Goal: Navigation & Orientation: Find specific page/section

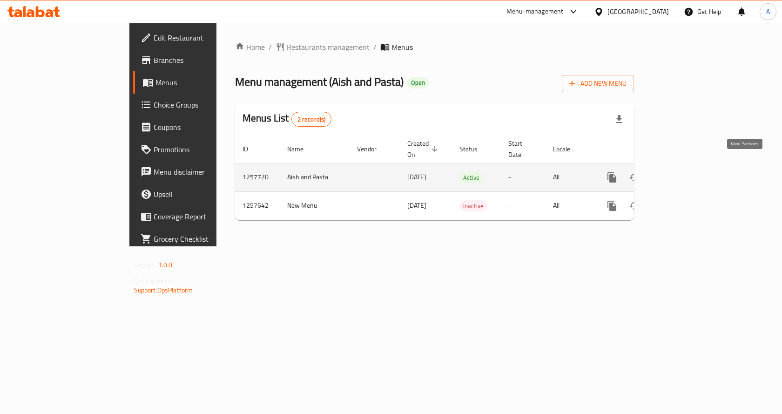
click at [683, 173] on icon "enhanced table" at bounding box center [679, 177] width 8 height 8
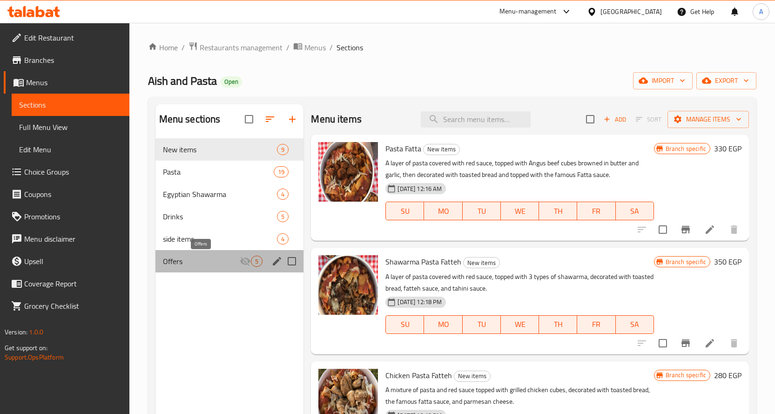
click at [208, 265] on span "Offers" at bounding box center [201, 261] width 77 height 11
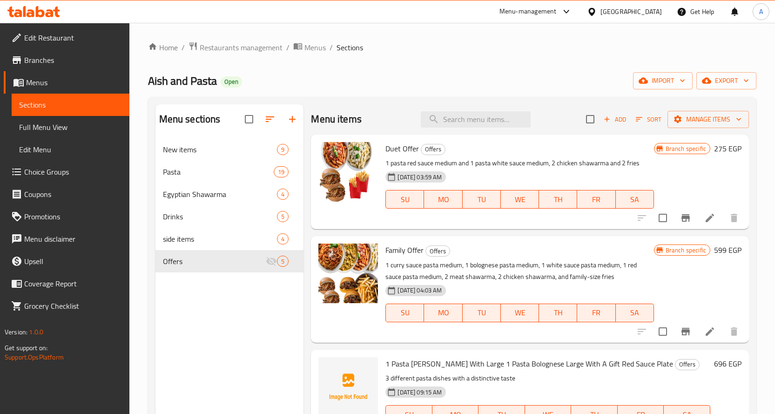
click at [446, 74] on div "Aish and Pasta Open import export" at bounding box center [452, 80] width 608 height 17
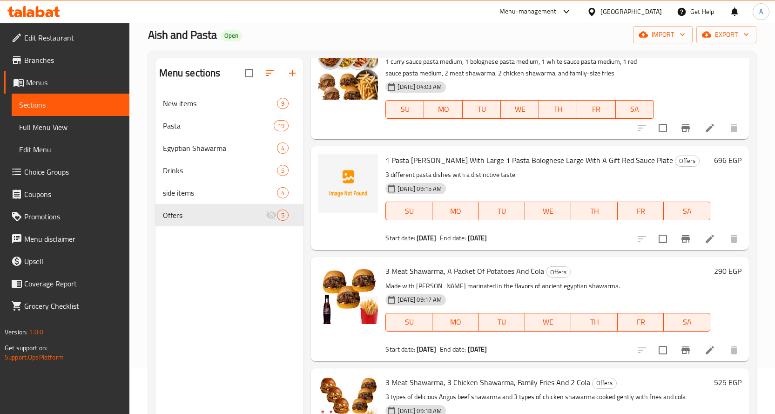
scroll to position [47, 0]
click at [682, 237] on icon "Branch-specific-item" at bounding box center [686, 238] width 8 height 7
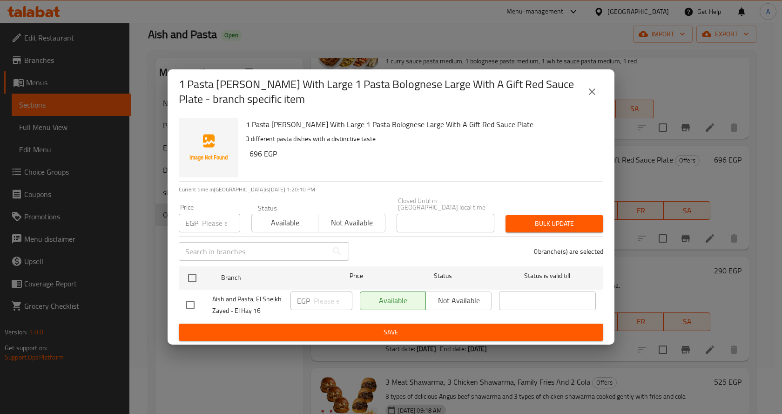
click at [588, 97] on icon "close" at bounding box center [592, 91] width 11 height 11
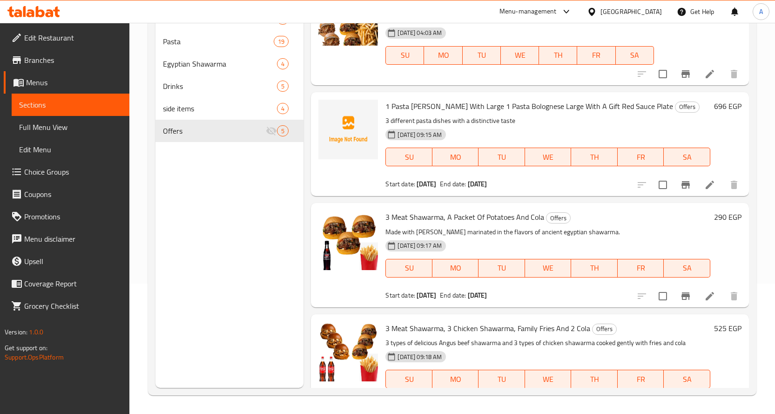
scroll to position [111, 0]
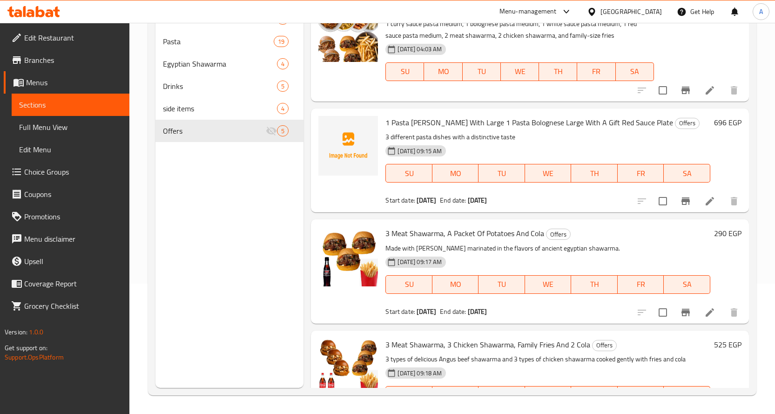
click at [706, 204] on icon at bounding box center [710, 201] width 8 height 8
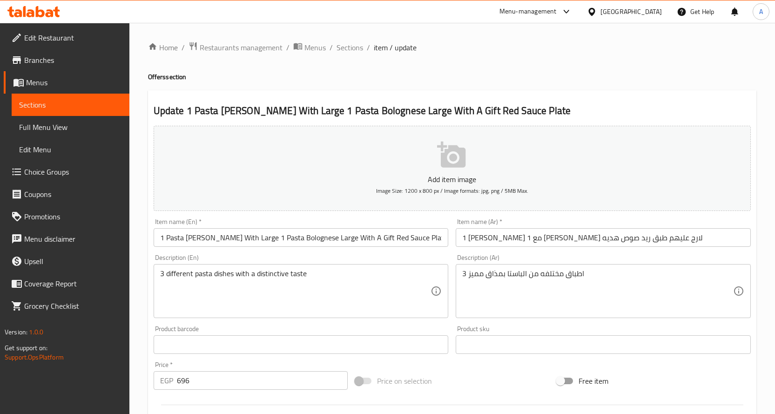
scroll to position [244, 0]
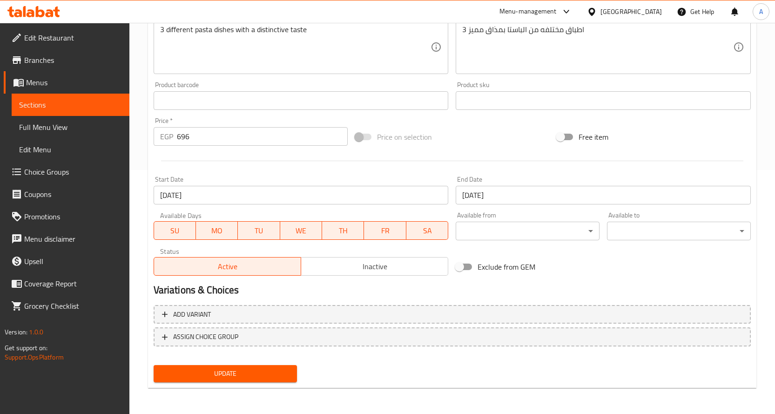
click at [394, 200] on input "[DATE]" at bounding box center [301, 195] width 295 height 19
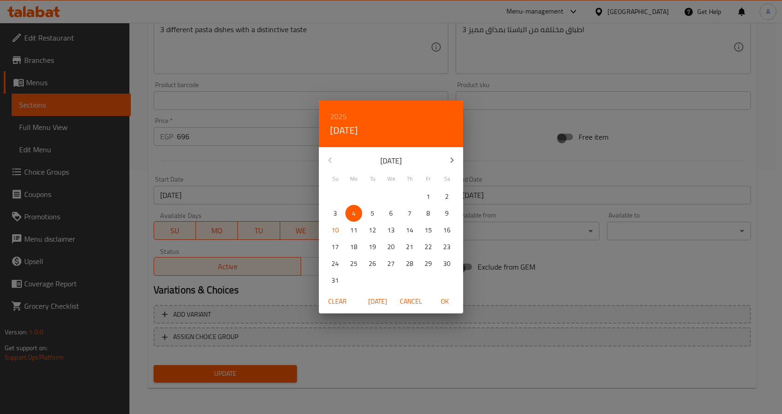
click at [342, 231] on span "10" at bounding box center [335, 230] width 17 height 12
click at [441, 299] on span "OK" at bounding box center [444, 302] width 22 height 12
type input "[DATE]"
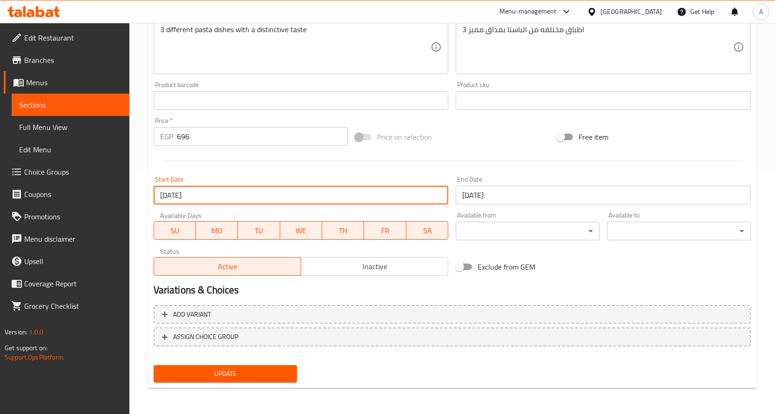
click at [509, 190] on input "[DATE]" at bounding box center [603, 195] width 295 height 19
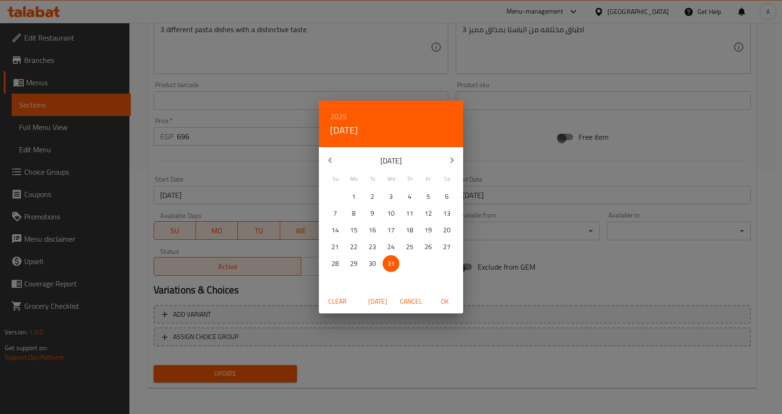
click at [442, 298] on span "OK" at bounding box center [444, 302] width 22 height 12
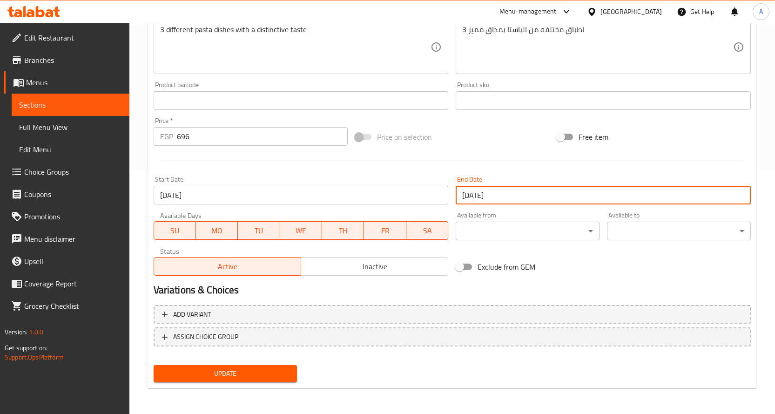
click at [265, 372] on span "Update" at bounding box center [225, 374] width 129 height 12
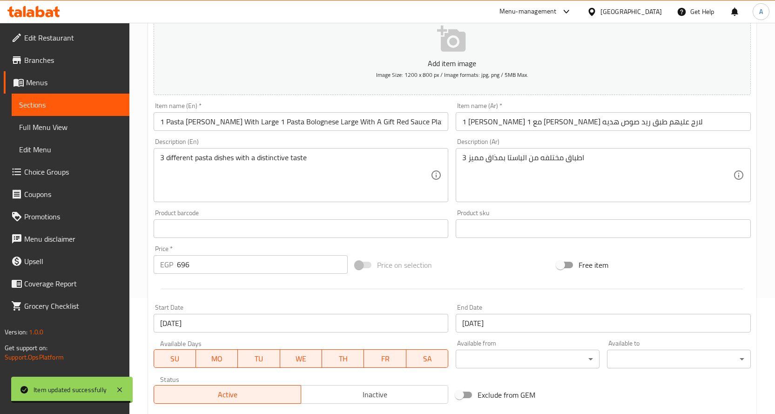
scroll to position [0, 0]
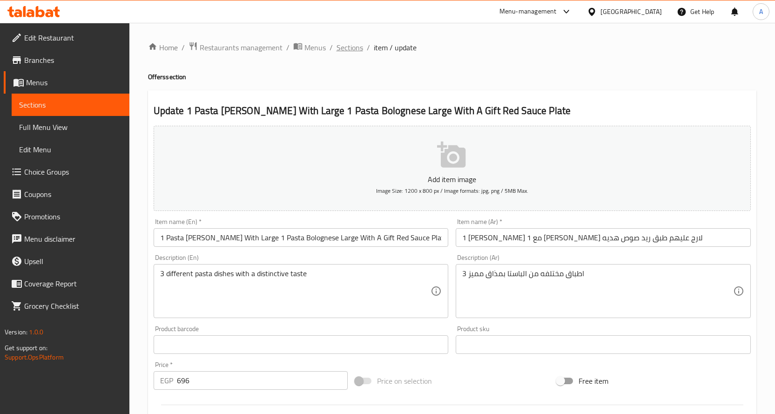
click at [353, 47] on span "Sections" at bounding box center [350, 47] width 27 height 11
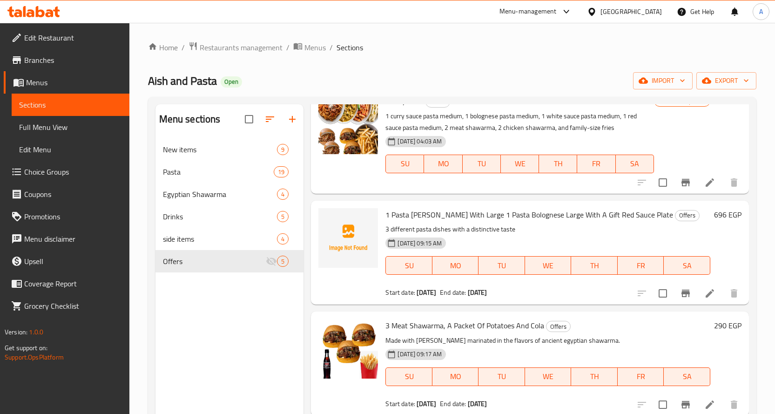
scroll to position [157, 0]
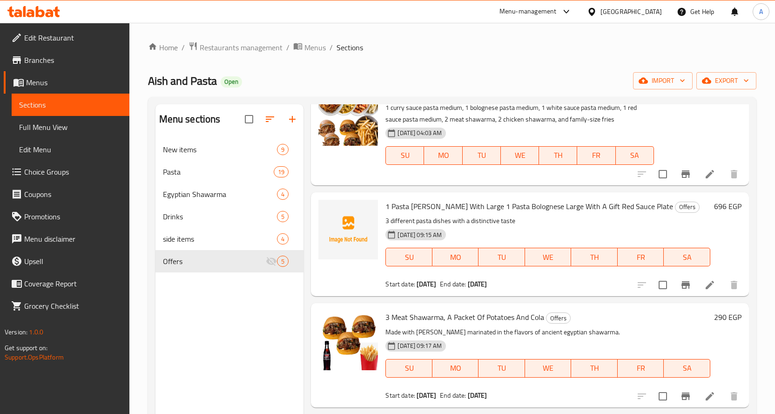
click at [697, 286] on li at bounding box center [710, 285] width 26 height 17
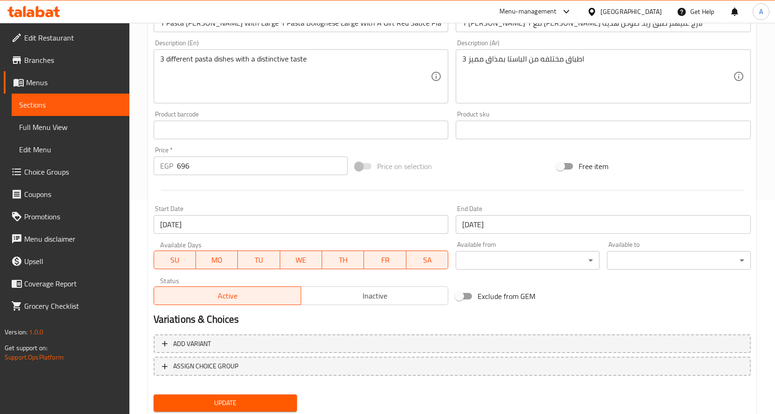
scroll to position [244, 0]
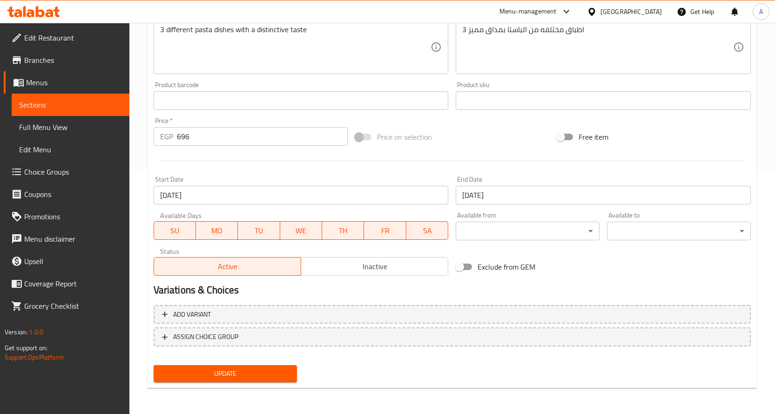
click at [257, 378] on span "Update" at bounding box center [225, 374] width 129 height 12
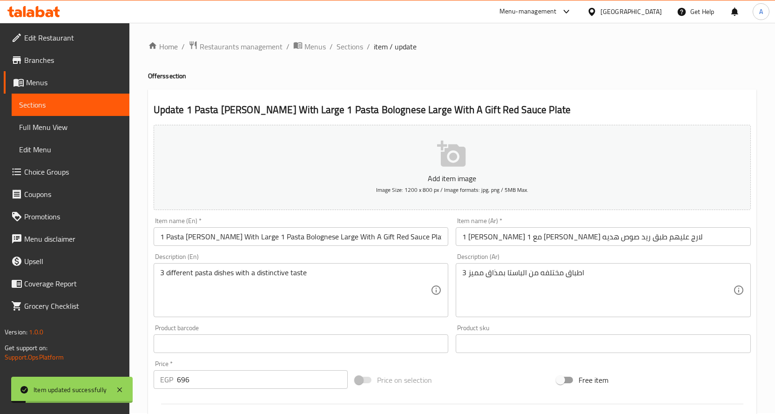
scroll to position [0, 0]
click at [360, 47] on span "Sections" at bounding box center [350, 47] width 27 height 11
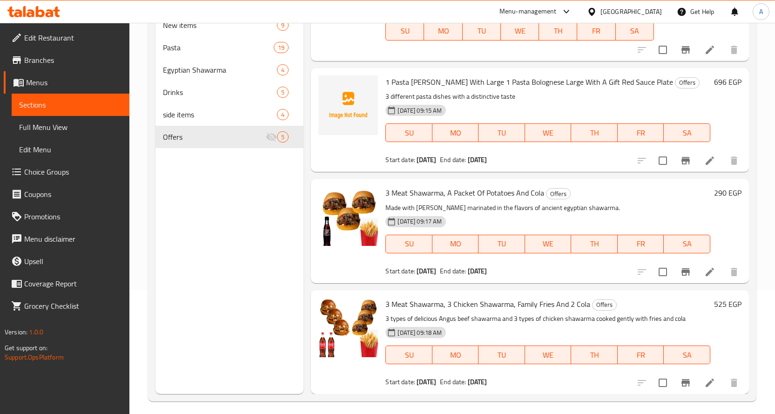
scroll to position [130, 0]
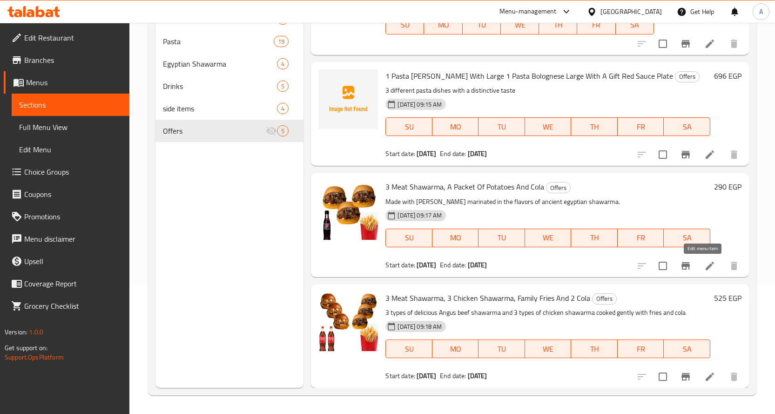
click at [706, 264] on icon at bounding box center [710, 266] width 8 height 8
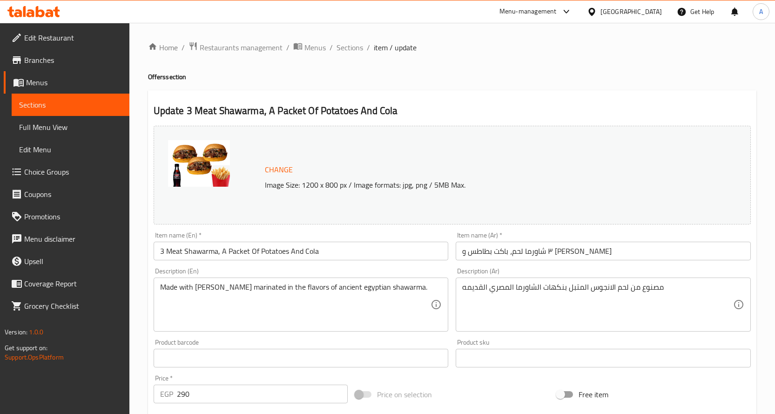
scroll to position [257, 0]
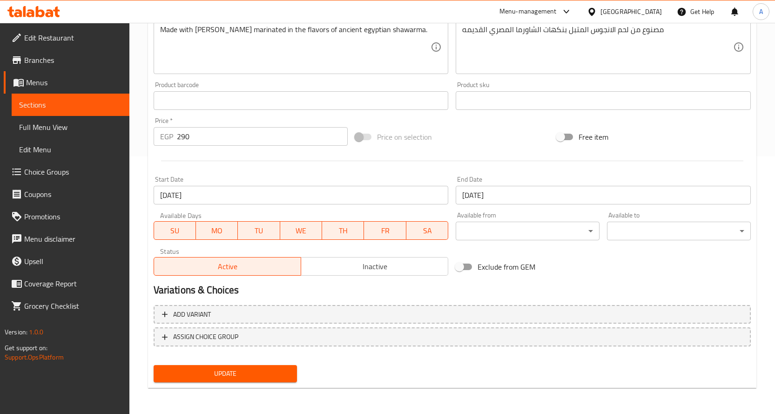
click at [306, 193] on input "[DATE]" at bounding box center [301, 195] width 295 height 19
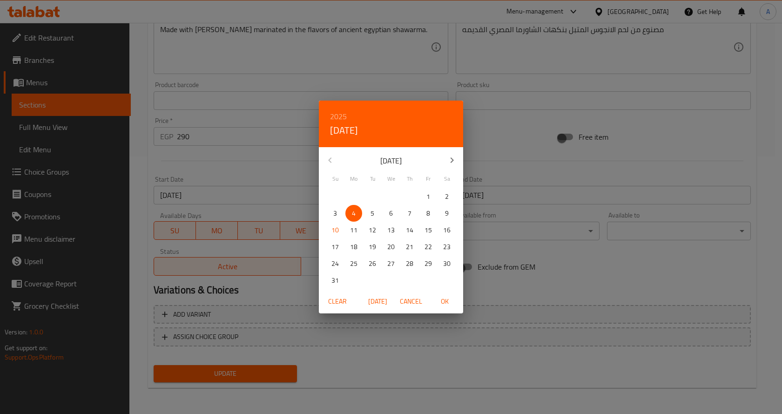
click at [333, 225] on p "10" at bounding box center [334, 230] width 7 height 12
click at [443, 300] on span "OK" at bounding box center [444, 302] width 22 height 12
type input "[DATE]"
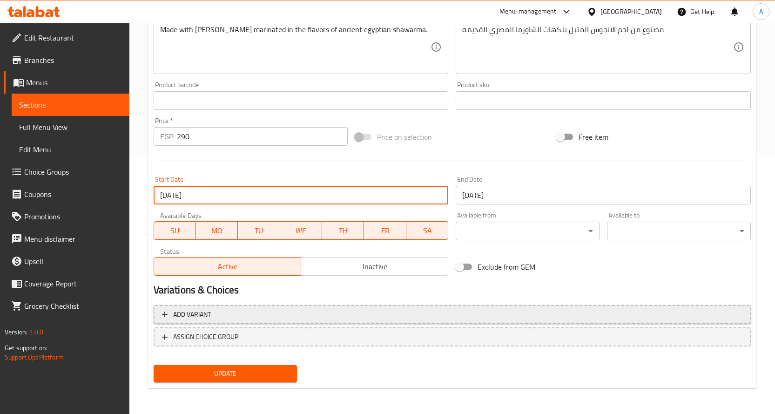
click at [371, 285] on h2 "Variations & Choices" at bounding box center [452, 290] width 597 height 14
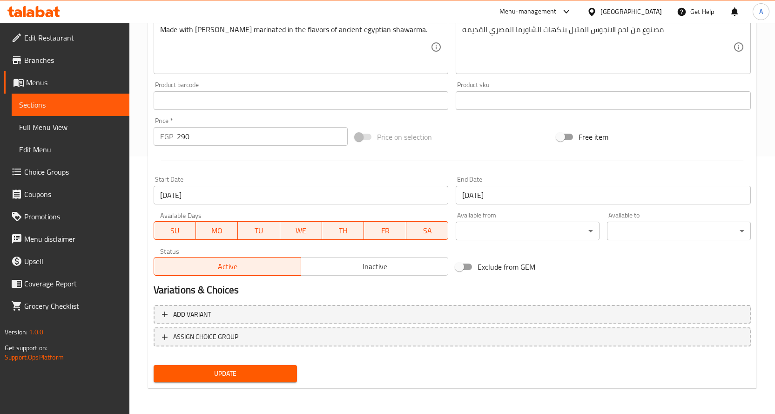
click at [250, 378] on span "Update" at bounding box center [225, 374] width 129 height 12
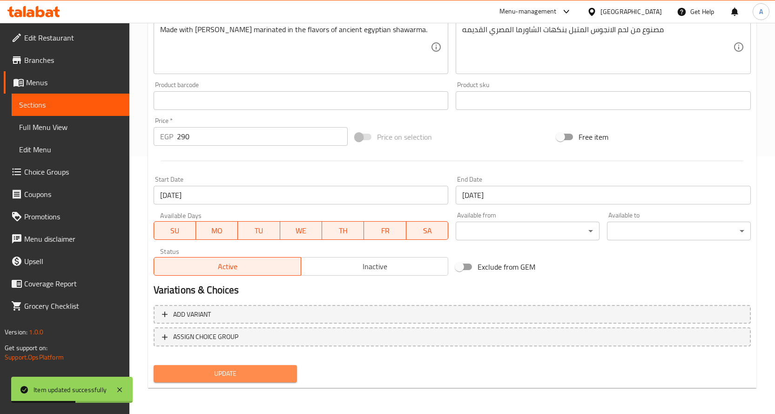
click at [243, 366] on button "Update" at bounding box center [226, 373] width 144 height 17
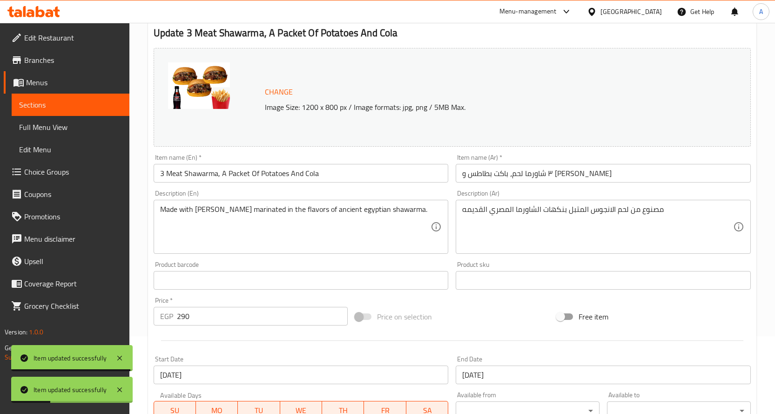
scroll to position [0, 0]
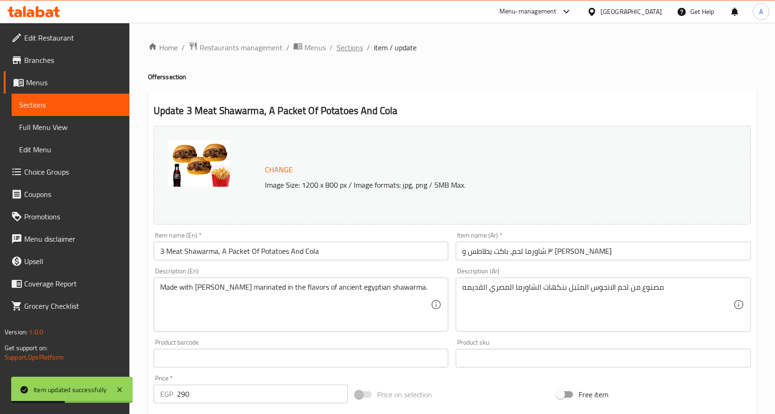
click at [346, 45] on span "Sections" at bounding box center [350, 47] width 27 height 11
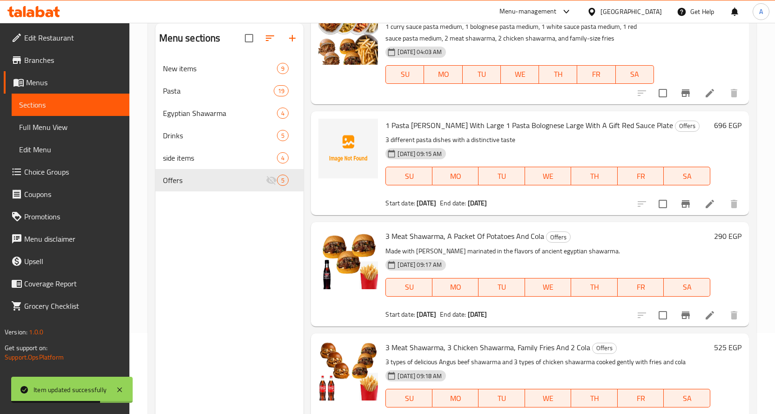
scroll to position [130, 0]
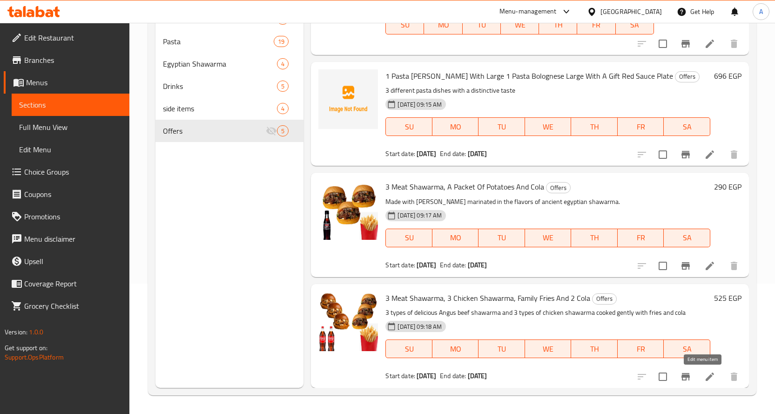
click at [704, 376] on icon at bounding box center [709, 376] width 11 height 11
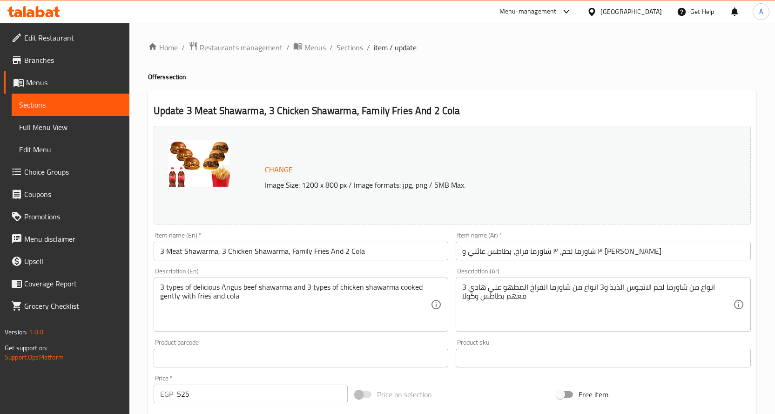
scroll to position [257, 0]
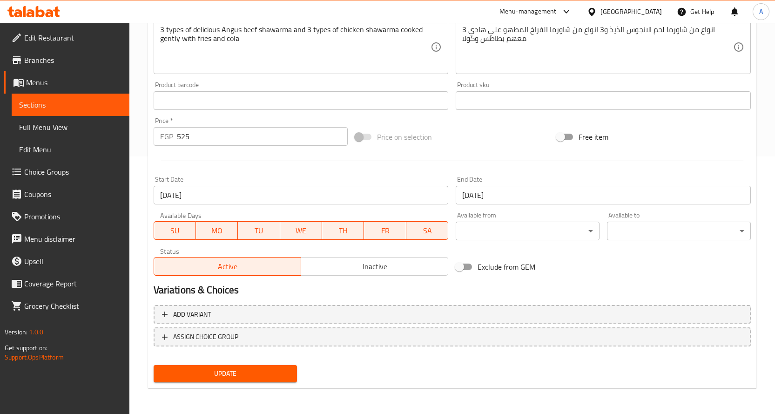
click at [285, 196] on input "[DATE]" at bounding box center [301, 195] width 295 height 19
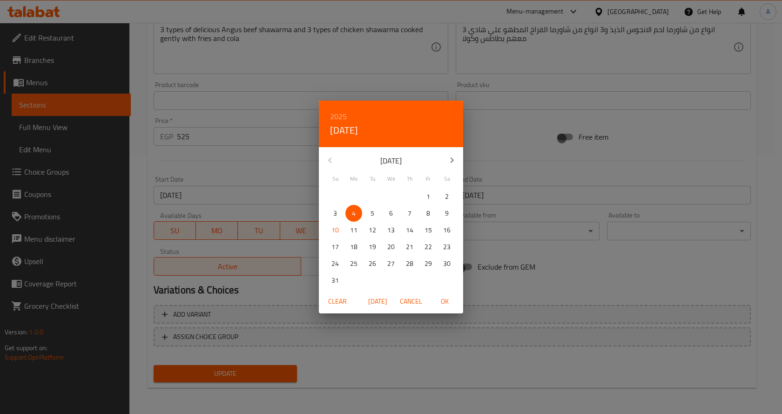
click at [339, 230] on span "10" at bounding box center [335, 230] width 17 height 12
click at [450, 296] on span "OK" at bounding box center [444, 302] width 22 height 12
type input "[DATE]"
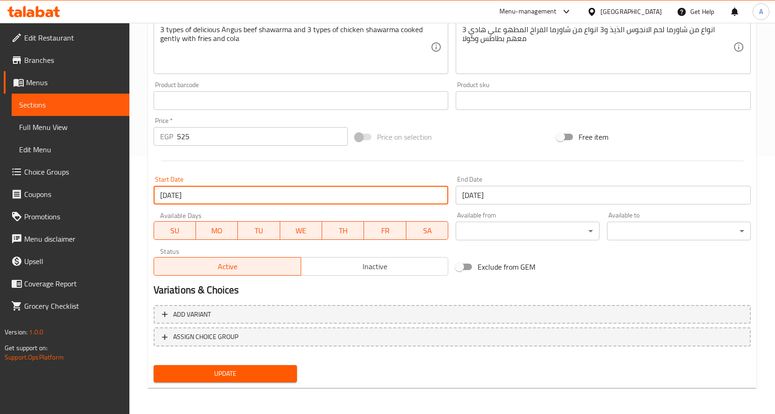
click at [234, 373] on span "Update" at bounding box center [225, 374] width 129 height 12
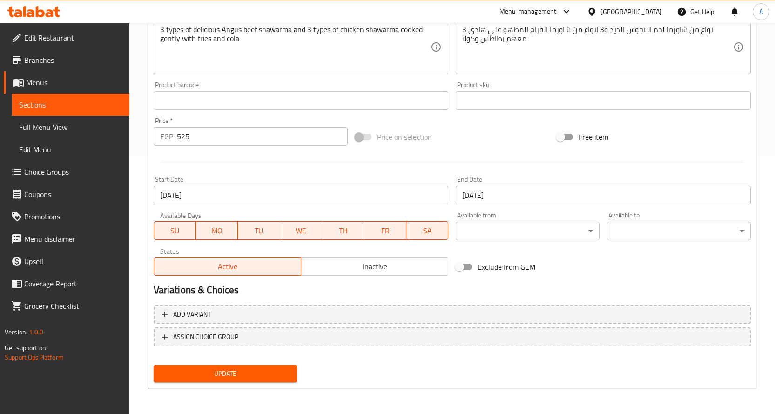
click at [253, 377] on span "Update" at bounding box center [225, 374] width 129 height 12
click at [254, 373] on span "Update" at bounding box center [225, 374] width 129 height 12
click at [260, 366] on button "Update" at bounding box center [226, 373] width 144 height 17
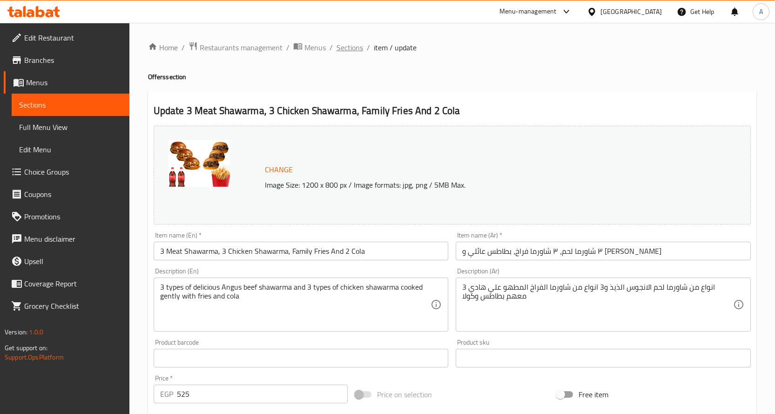
click at [348, 44] on span "Sections" at bounding box center [350, 47] width 27 height 11
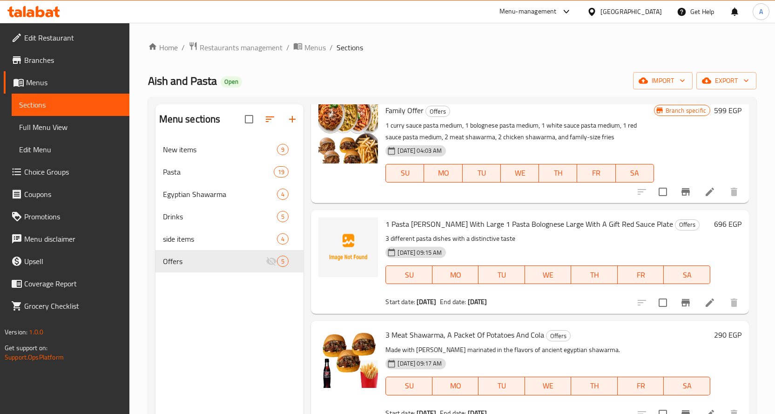
scroll to position [157, 0]
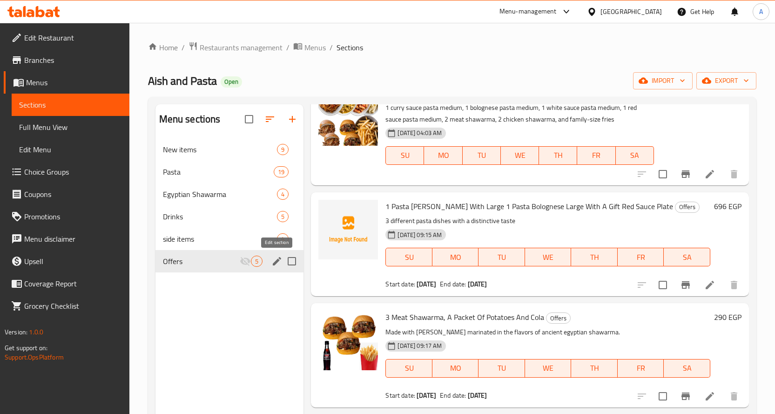
click at [277, 263] on icon "edit" at bounding box center [277, 261] width 8 height 8
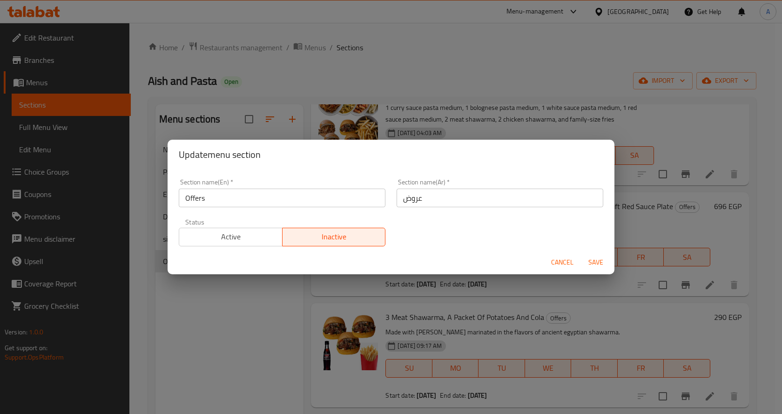
click at [247, 243] on span "Active" at bounding box center [231, 237] width 96 height 14
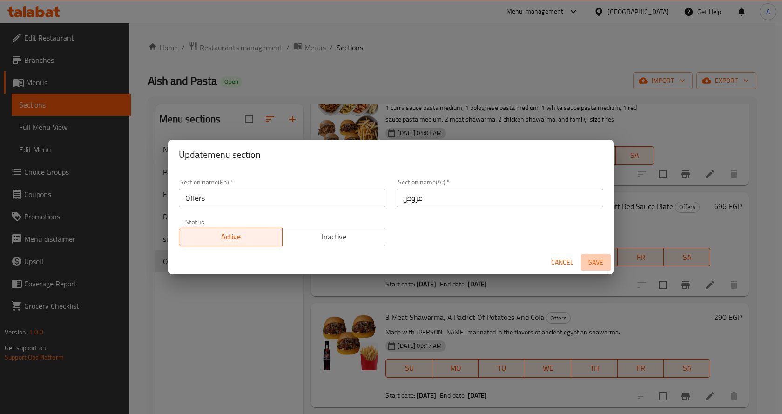
click at [595, 261] on span "Save" at bounding box center [596, 263] width 22 height 12
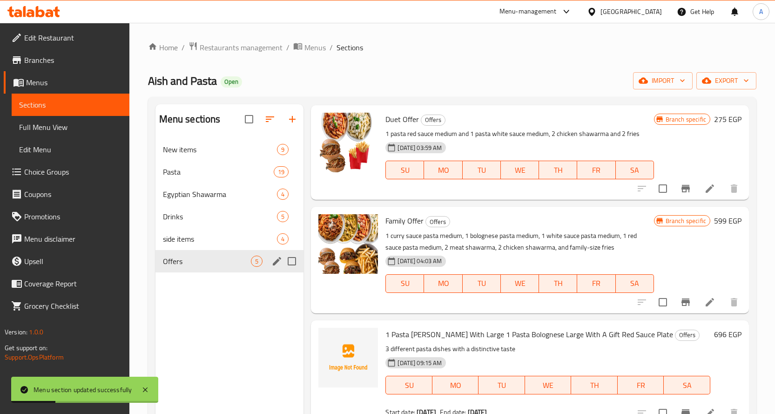
scroll to position [0, 0]
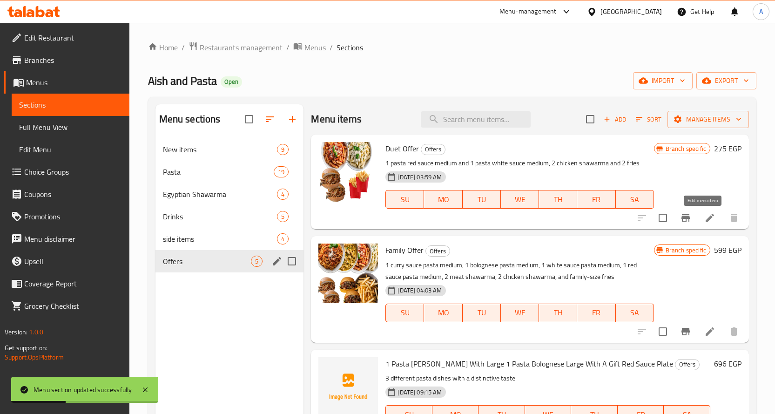
click at [704, 216] on icon at bounding box center [709, 217] width 11 height 11
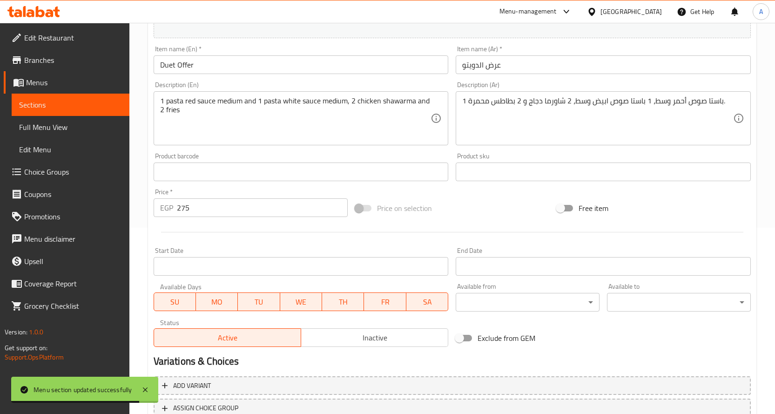
scroll to position [257, 0]
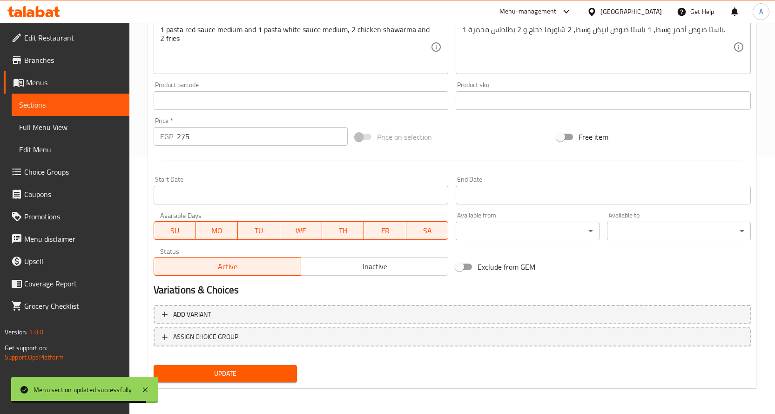
click at [401, 263] on span "Inactive" at bounding box center [375, 267] width 140 height 14
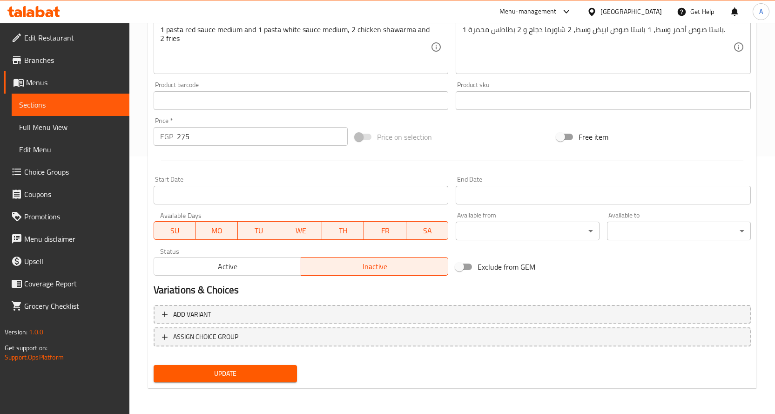
click at [251, 379] on span "Update" at bounding box center [225, 374] width 129 height 12
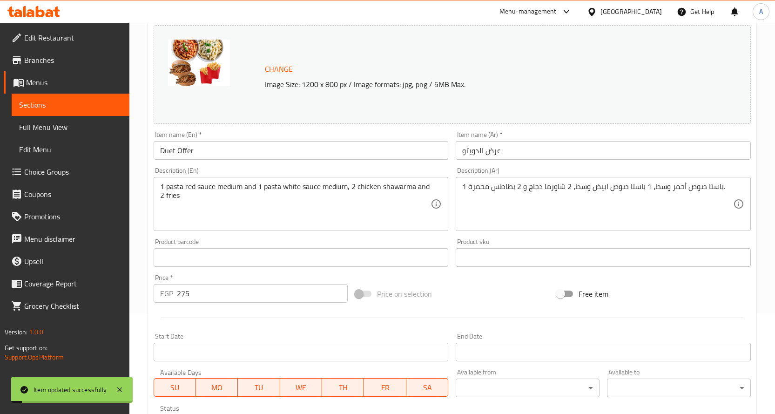
scroll to position [0, 0]
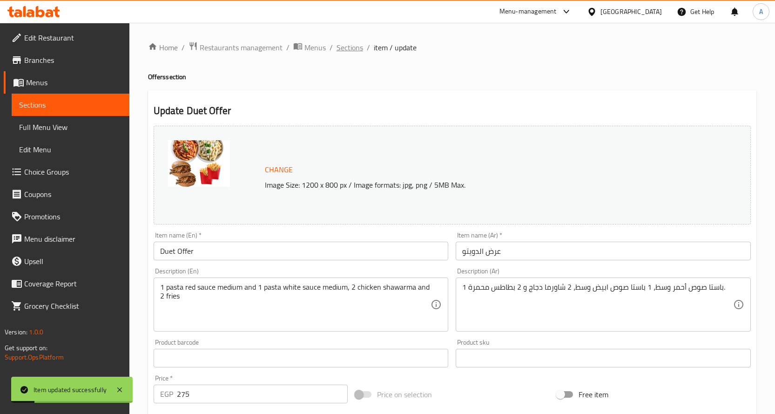
click at [355, 48] on span "Sections" at bounding box center [350, 47] width 27 height 11
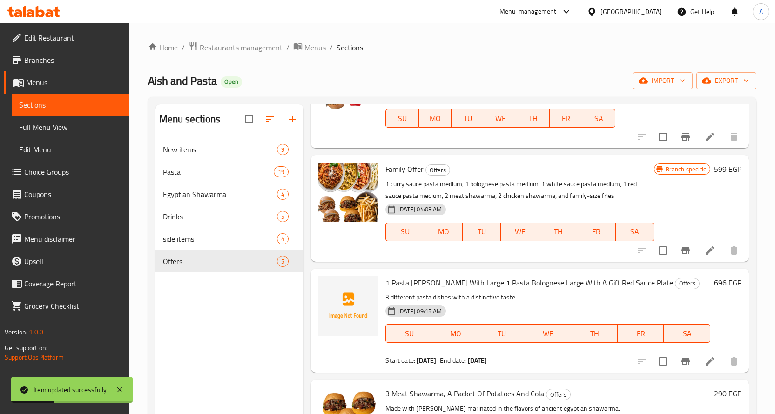
scroll to position [93, 0]
click at [704, 246] on icon at bounding box center [709, 249] width 11 height 11
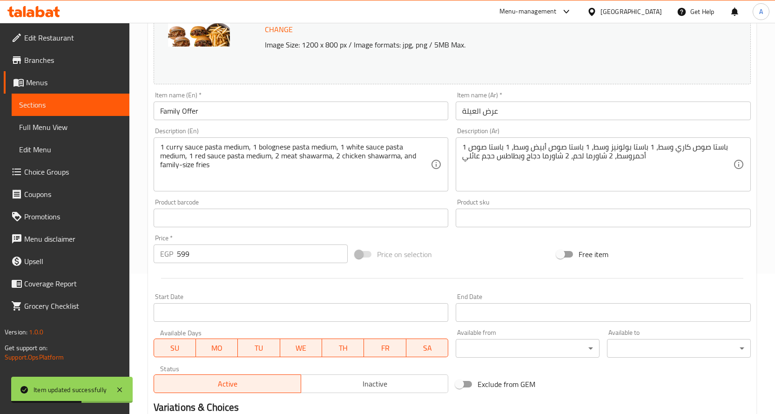
scroll to position [257, 0]
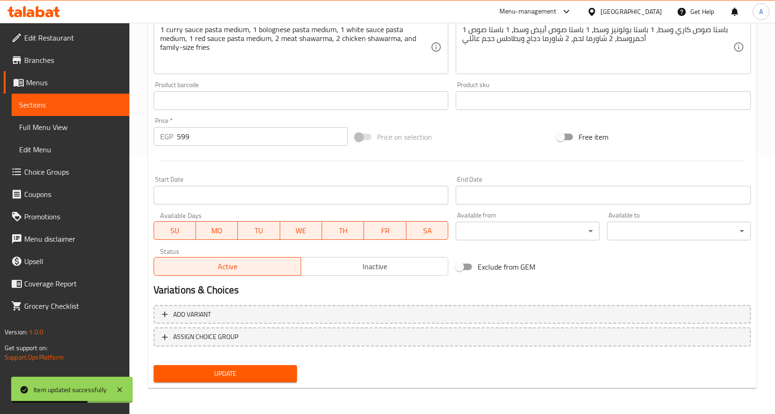
click at [353, 264] on span "Inactive" at bounding box center [375, 267] width 140 height 14
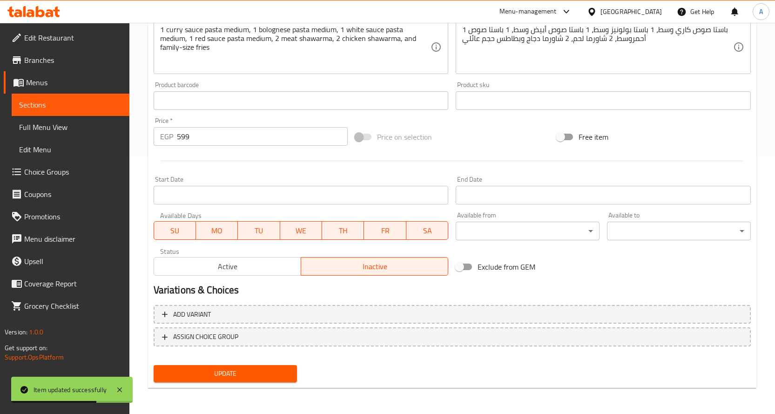
click at [244, 365] on button "Update" at bounding box center [226, 373] width 144 height 17
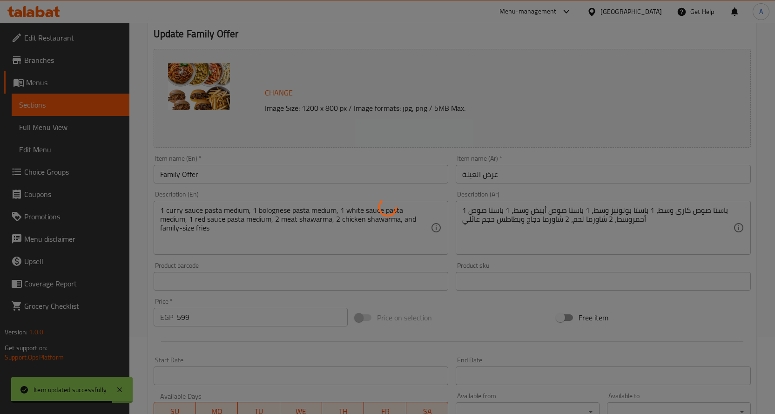
scroll to position [0, 0]
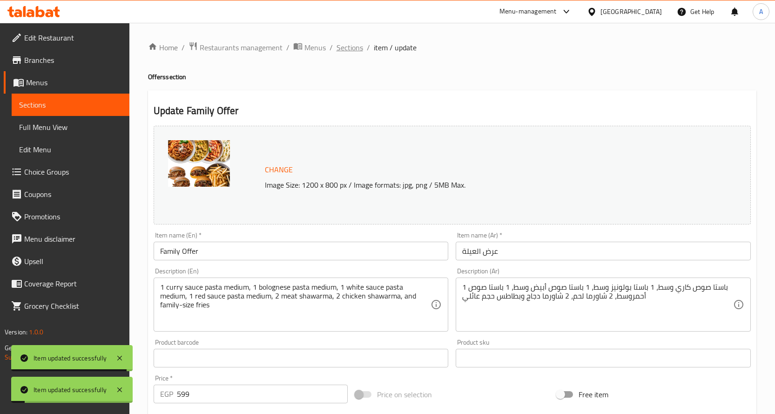
click at [351, 47] on span "Sections" at bounding box center [350, 47] width 27 height 11
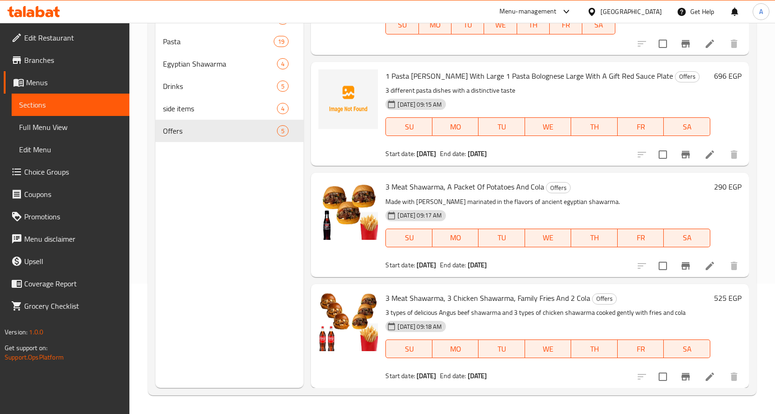
scroll to position [134, 0]
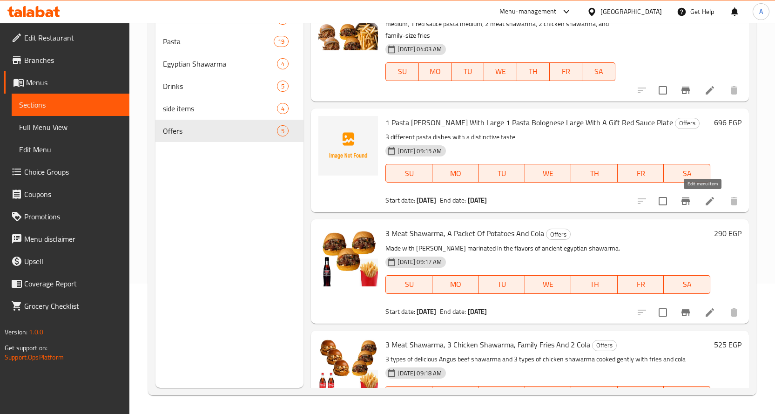
click at [706, 196] on icon at bounding box center [709, 201] width 11 height 11
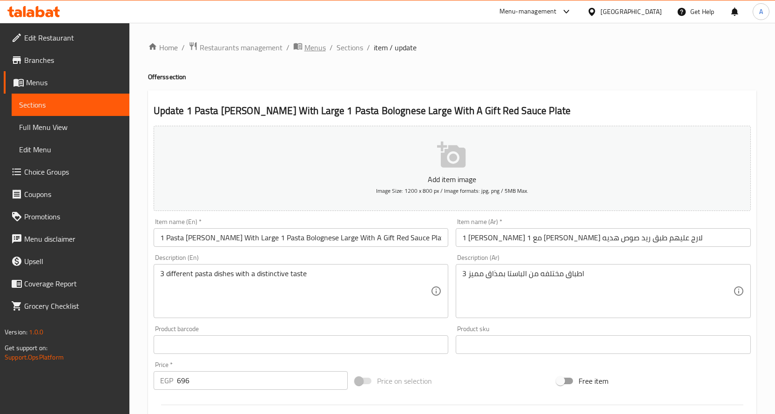
click at [310, 42] on span "Menus" at bounding box center [314, 47] width 21 height 11
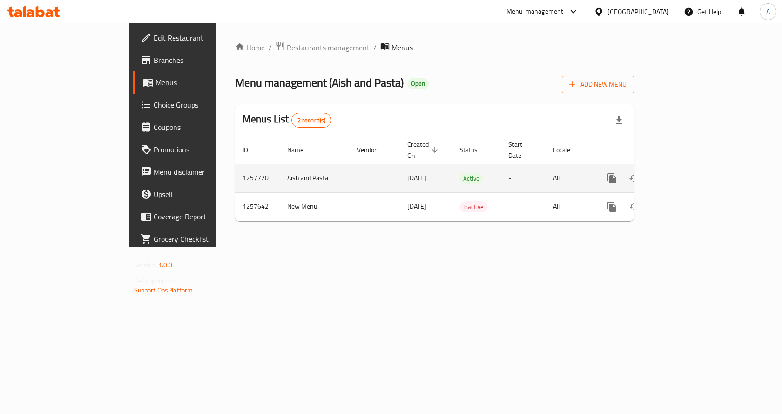
click at [683, 174] on icon "enhanced table" at bounding box center [679, 178] width 8 height 8
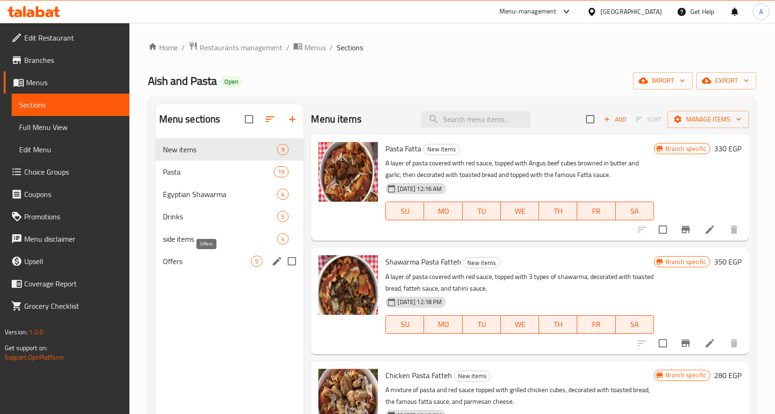
click at [180, 262] on span "Offers" at bounding box center [207, 261] width 88 height 11
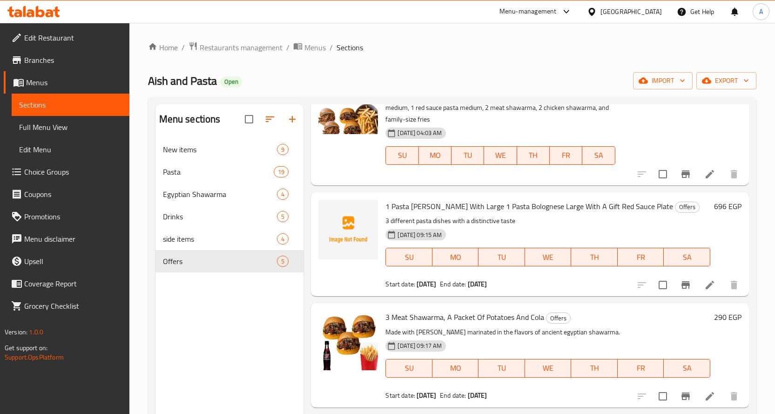
scroll to position [93, 0]
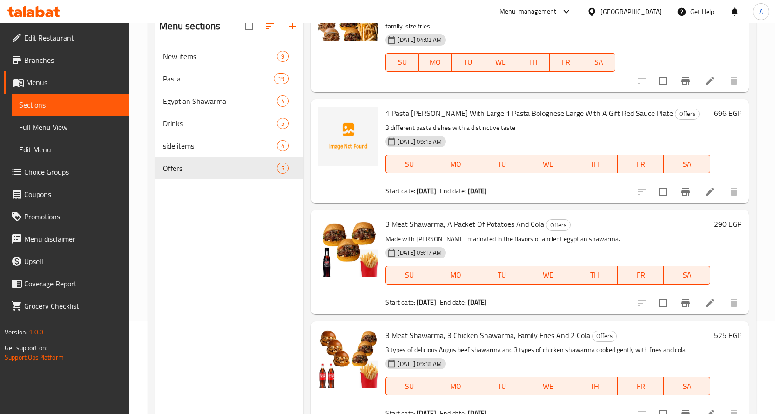
click at [697, 305] on li at bounding box center [710, 303] width 26 height 17
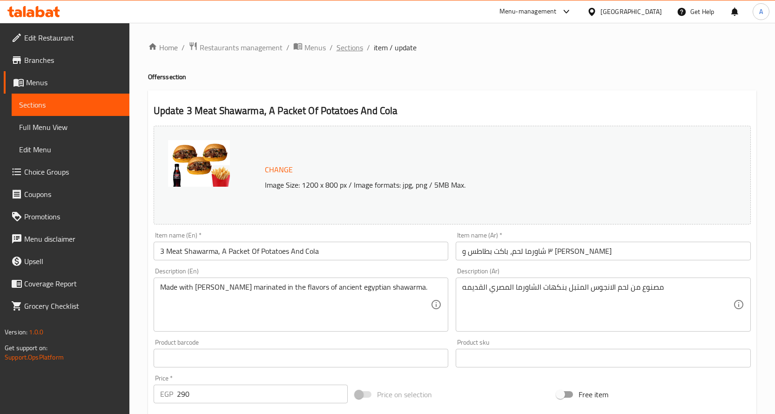
click at [344, 47] on span "Sections" at bounding box center [350, 47] width 27 height 11
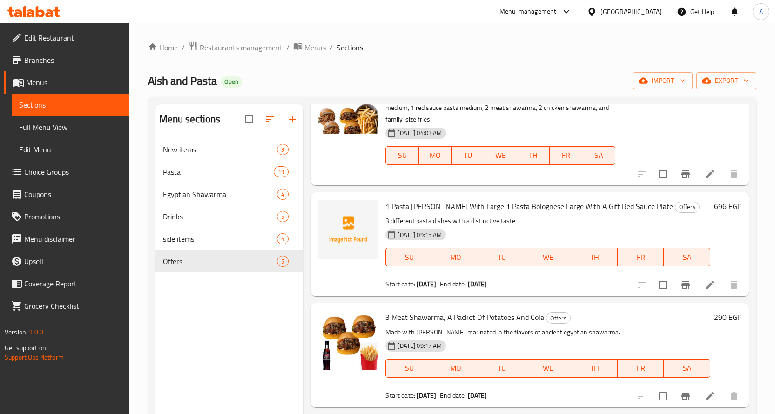
scroll to position [130, 0]
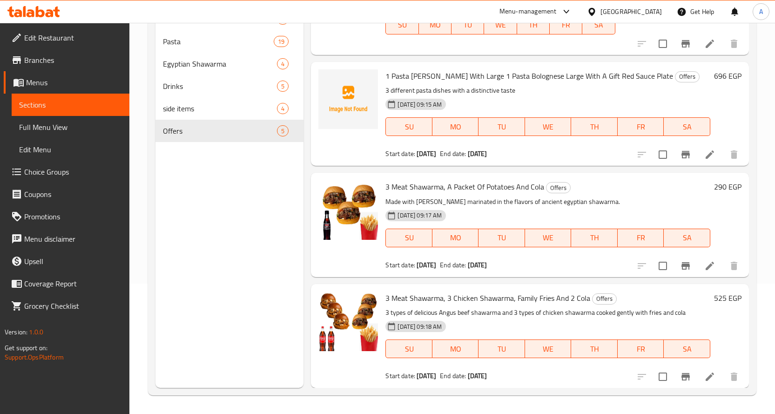
click at [697, 377] on li at bounding box center [710, 376] width 26 height 17
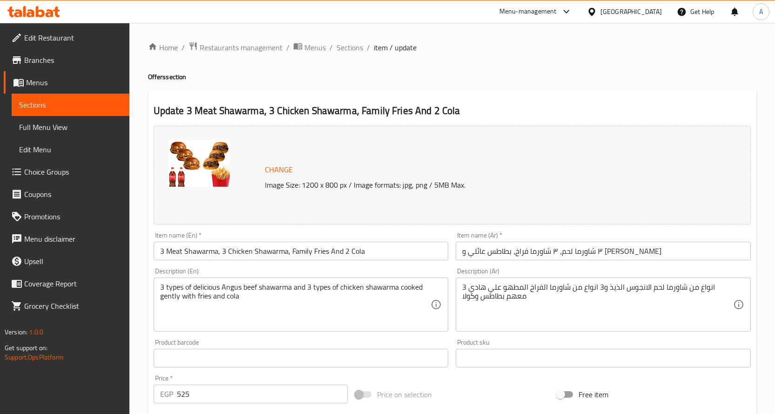
click at [355, 264] on div "Description (En) 3 types of delicious Angus beef shawarma and 3 types of chicke…" at bounding box center [301, 299] width 303 height 71
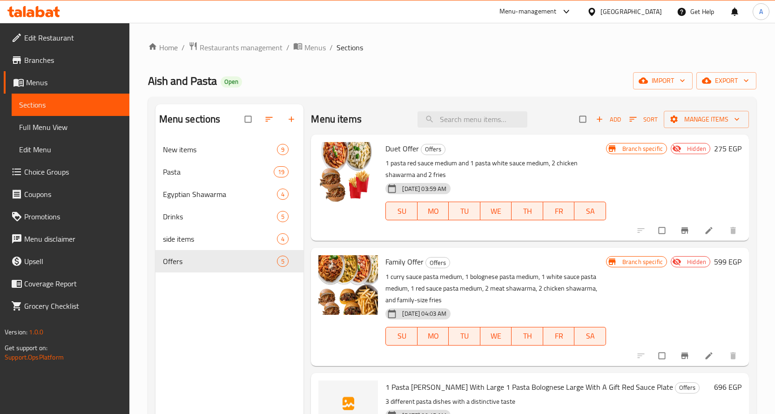
click at [41, 62] on span "Branches" at bounding box center [73, 59] width 98 height 11
